Goal: Check status

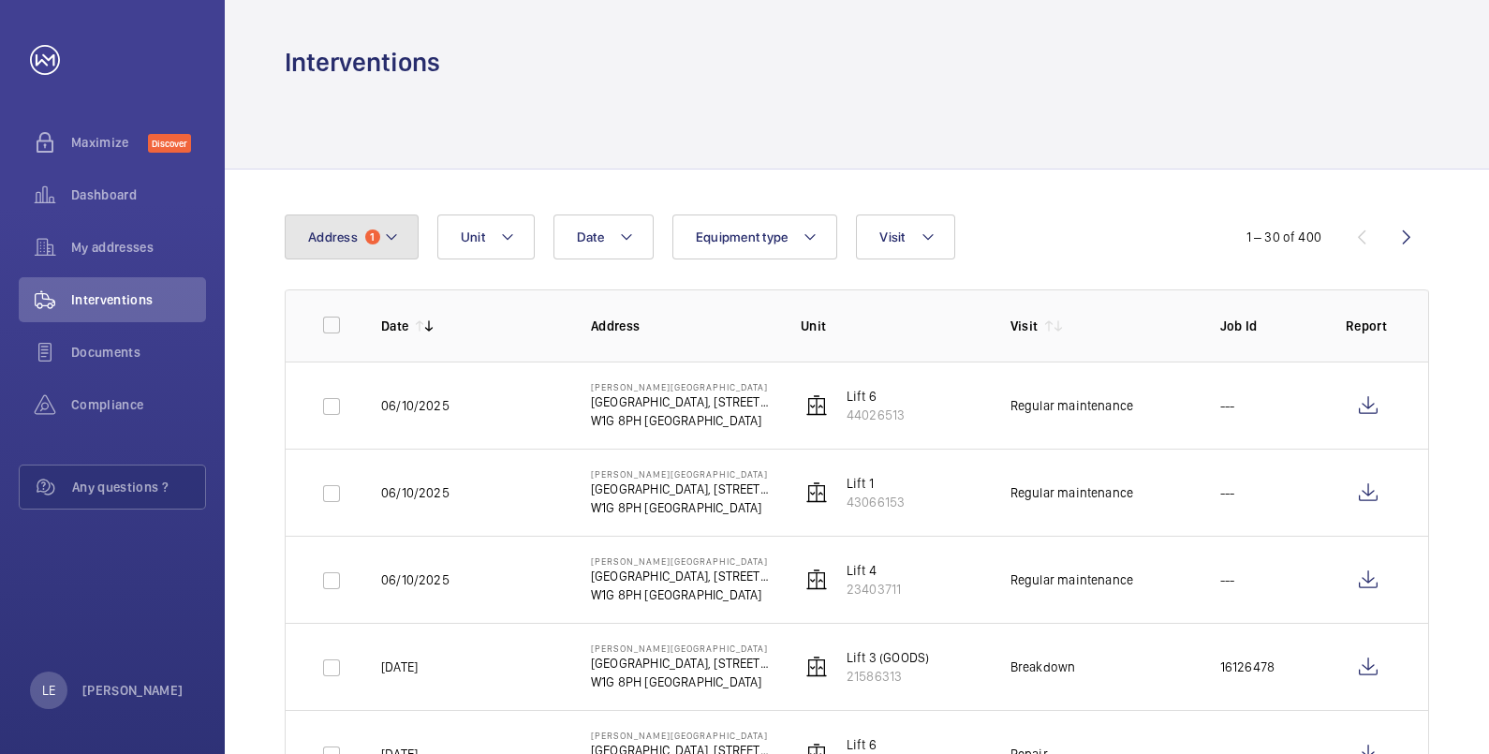
click at [375, 229] on span "1" at bounding box center [372, 236] width 15 height 15
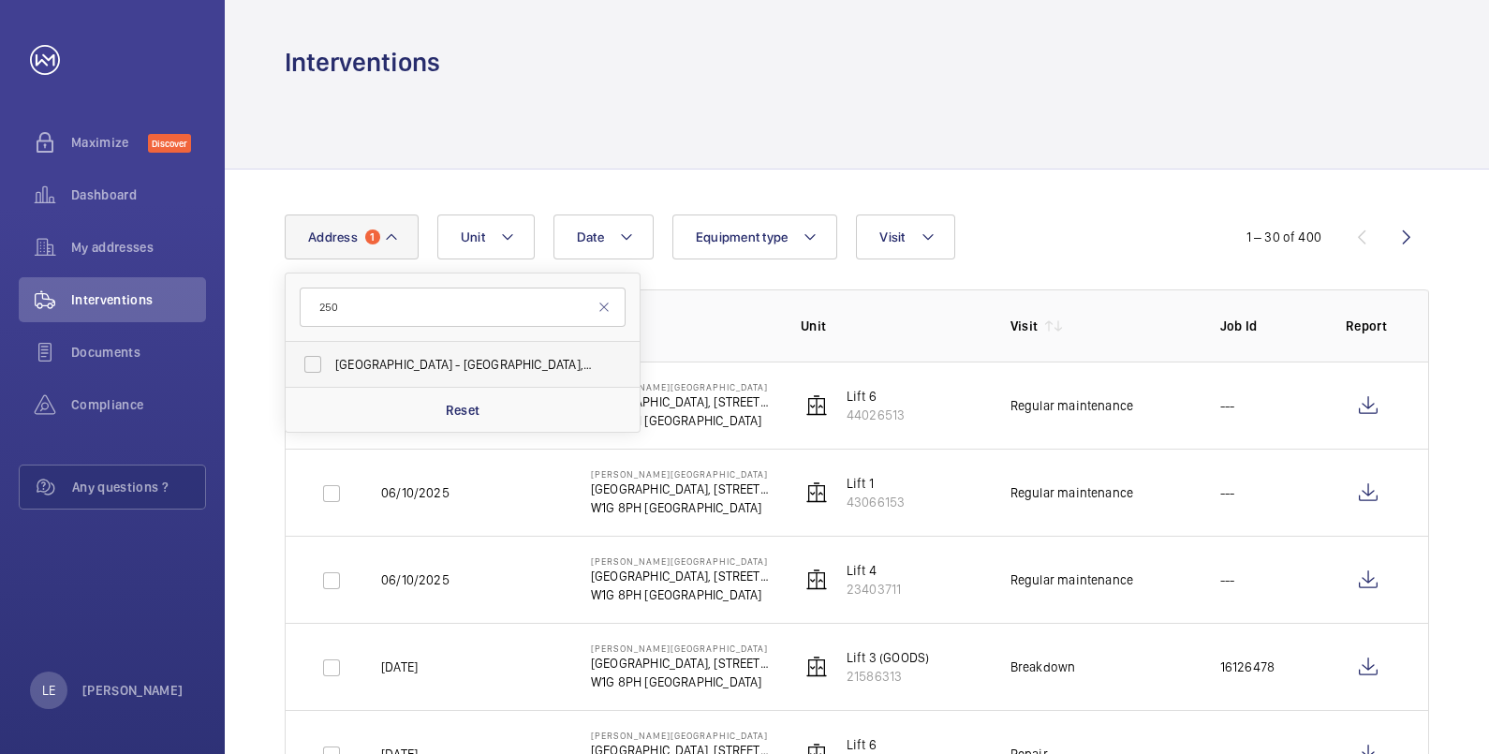
type input "250"
click at [388, 356] on span "[GEOGRAPHIC_DATA] - [GEOGRAPHIC_DATA], [STREET_ADDRESS]" at bounding box center [464, 364] width 258 height 19
click at [332, 356] on input "[GEOGRAPHIC_DATA] - [GEOGRAPHIC_DATA], [STREET_ADDRESS]" at bounding box center [312, 364] width 37 height 37
checkbox input "true"
click at [990, 227] on div "Date Address [GEOGRAPHIC_DATA] - [GEOGRAPHIC_DATA][STREET_ADDRESS] Reset Unit E…" at bounding box center [745, 236] width 920 height 45
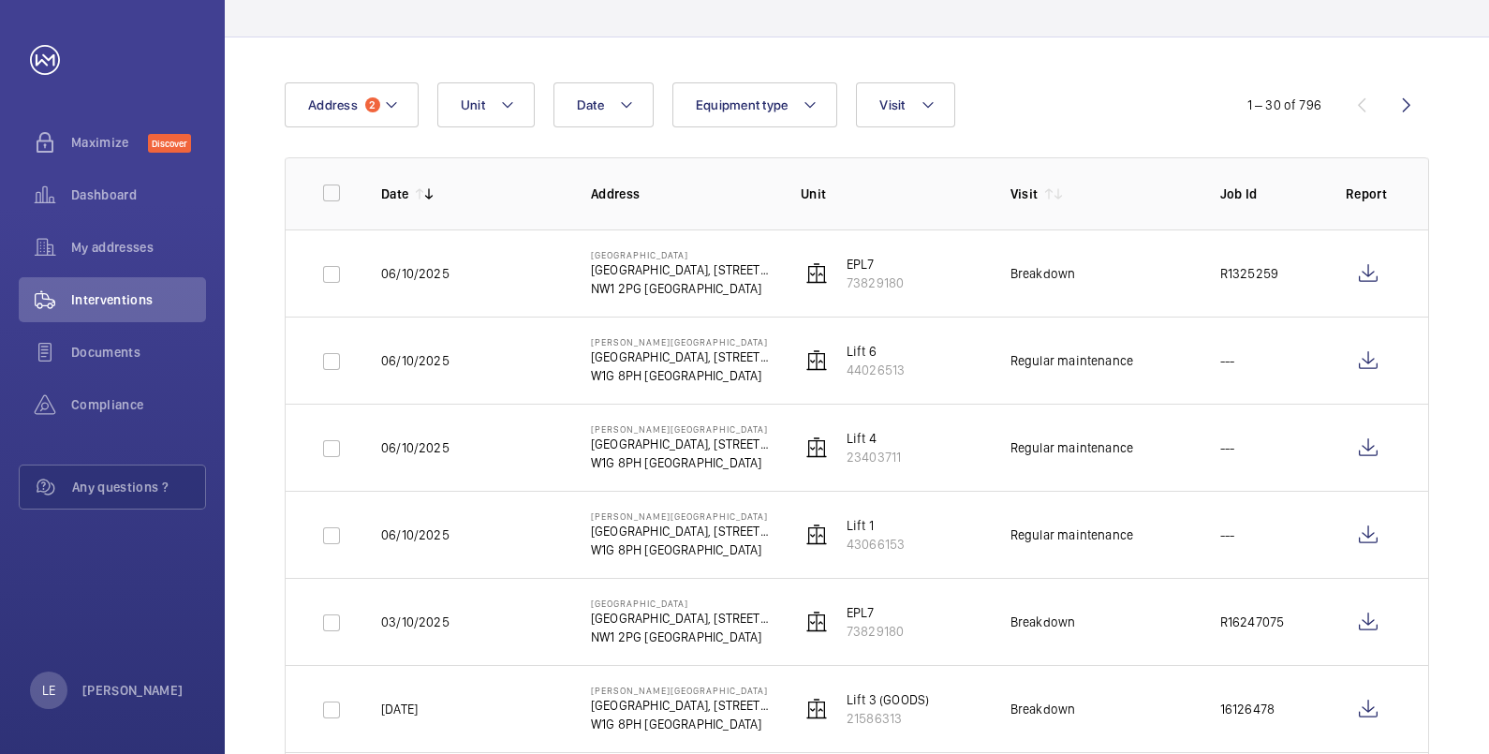
scroll to position [233, 0]
